Goal: Task Accomplishment & Management: Use online tool/utility

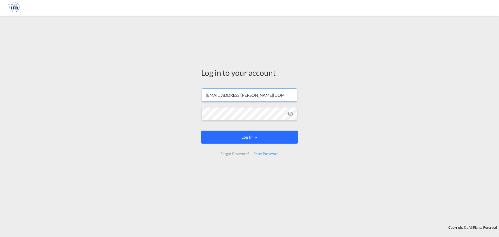
click at [226, 135] on button "Log In" at bounding box center [249, 136] width 97 height 13
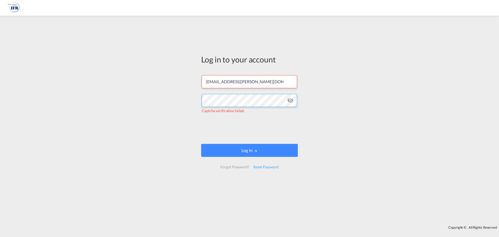
click at [116, 98] on div "Log in to your account [PERSON_NAME][EMAIL_ADDRESS][DOMAIN_NAME] Captcha verifi…" at bounding box center [249, 120] width 499 height 204
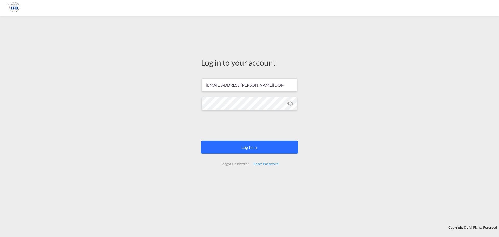
click at [249, 148] on button "Log In" at bounding box center [249, 147] width 97 height 13
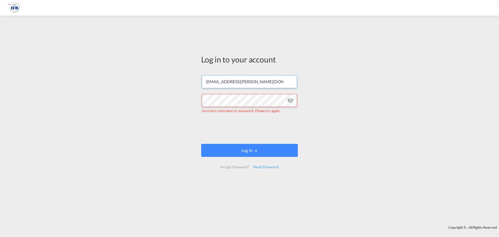
click at [276, 78] on input "[EMAIL_ADDRESS][PERSON_NAME][DOMAIN_NAME]" at bounding box center [249, 81] width 95 height 13
drag, startPoint x: 275, startPoint y: 79, endPoint x: 99, endPoint y: 79, distance: 176.4
click at [101, 79] on div "Log in to your account [PERSON_NAME][EMAIL_ADDRESS][DOMAIN_NAME] Incorrect user…" at bounding box center [249, 120] width 499 height 204
paste input "Filip-Reichenbach2"
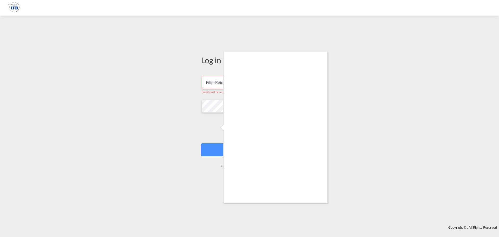
click at [386, 132] on div at bounding box center [249, 118] width 499 height 237
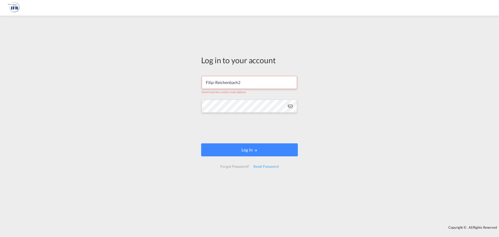
click at [228, 82] on input "Filip-Reichenbach2" at bounding box center [249, 82] width 95 height 13
click at [120, 80] on div "Log in to your account Filip-Reichenbach2 Email must be a valid e-mail address …" at bounding box center [249, 120] width 499 height 204
type input "[EMAIL_ADDRESS][PERSON_NAME][DOMAIN_NAME]"
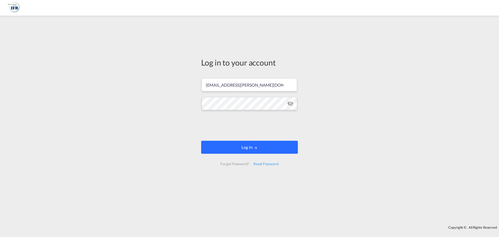
click at [252, 149] on button "Log In" at bounding box center [249, 147] width 97 height 13
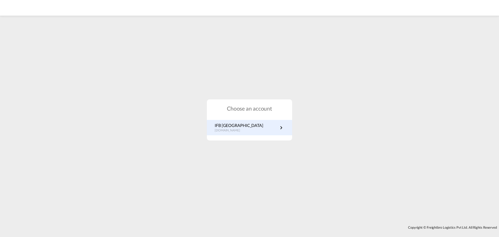
click at [225, 121] on div "IFB Germany [DOMAIN_NAME]" at bounding box center [249, 127] width 85 height 15
click at [224, 126] on p "IFB [GEOGRAPHIC_DATA]" at bounding box center [239, 125] width 49 height 6
